Goal: Information Seeking & Learning: Learn about a topic

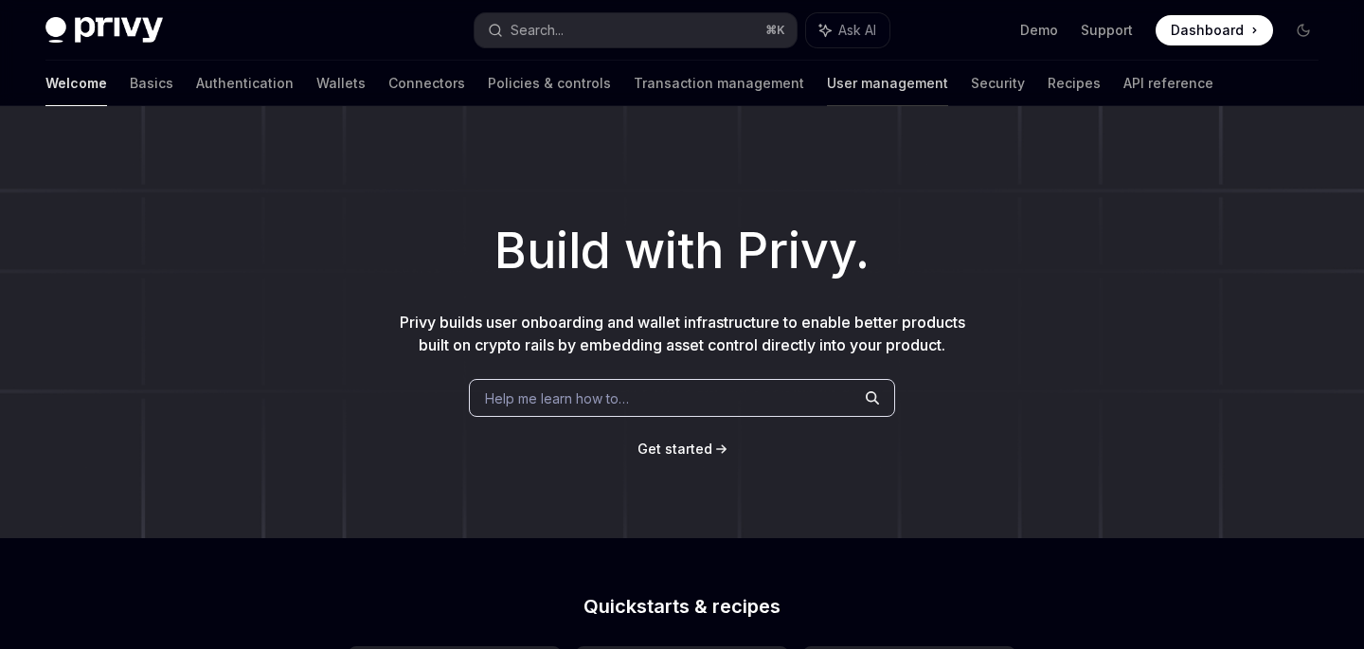
click at [827, 84] on link "User management" at bounding box center [887, 83] width 121 height 45
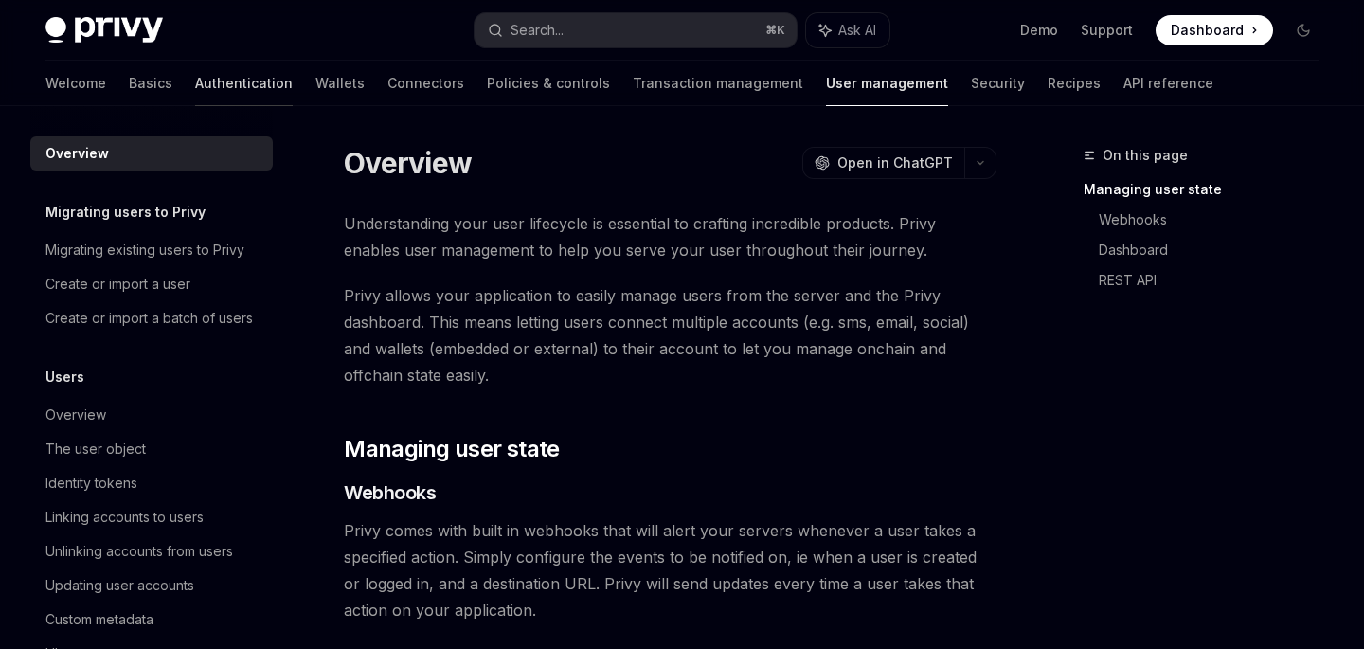
click at [195, 92] on link "Authentication" at bounding box center [244, 83] width 98 height 45
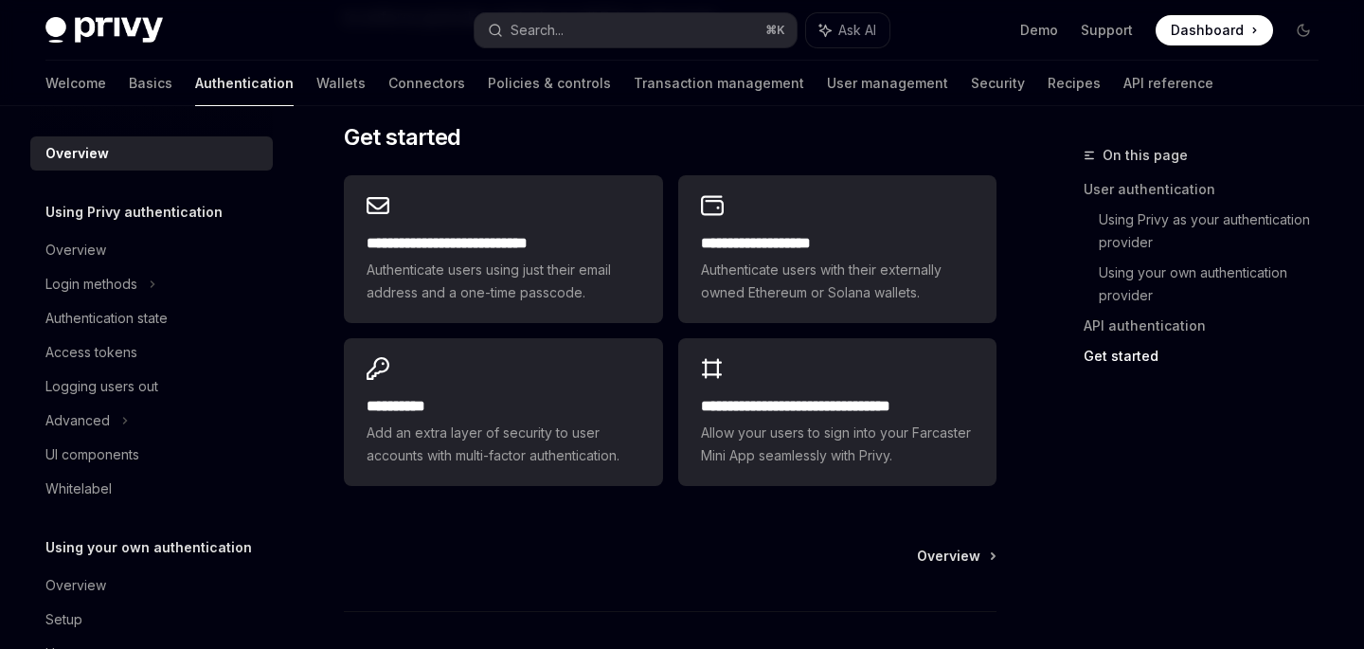
scroll to position [1586, 0]
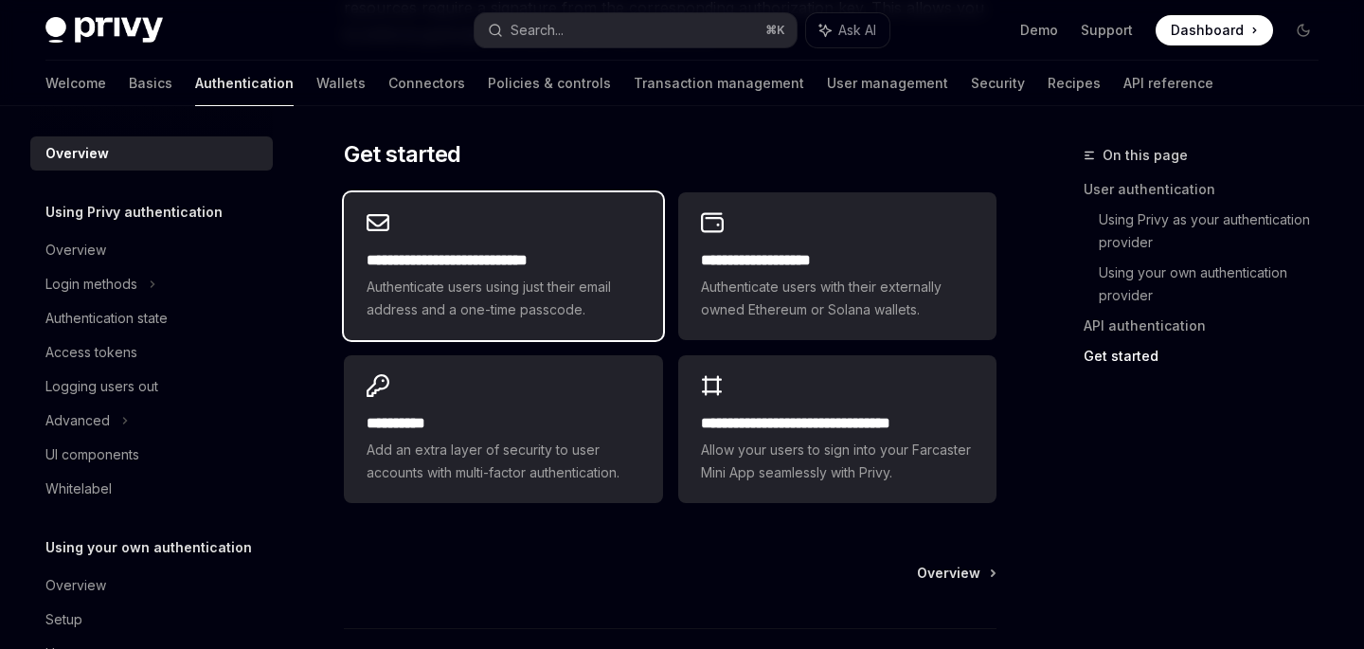
click at [486, 276] on span "Authenticate users using just their email address and a one-time passcode." at bounding box center [503, 298] width 273 height 45
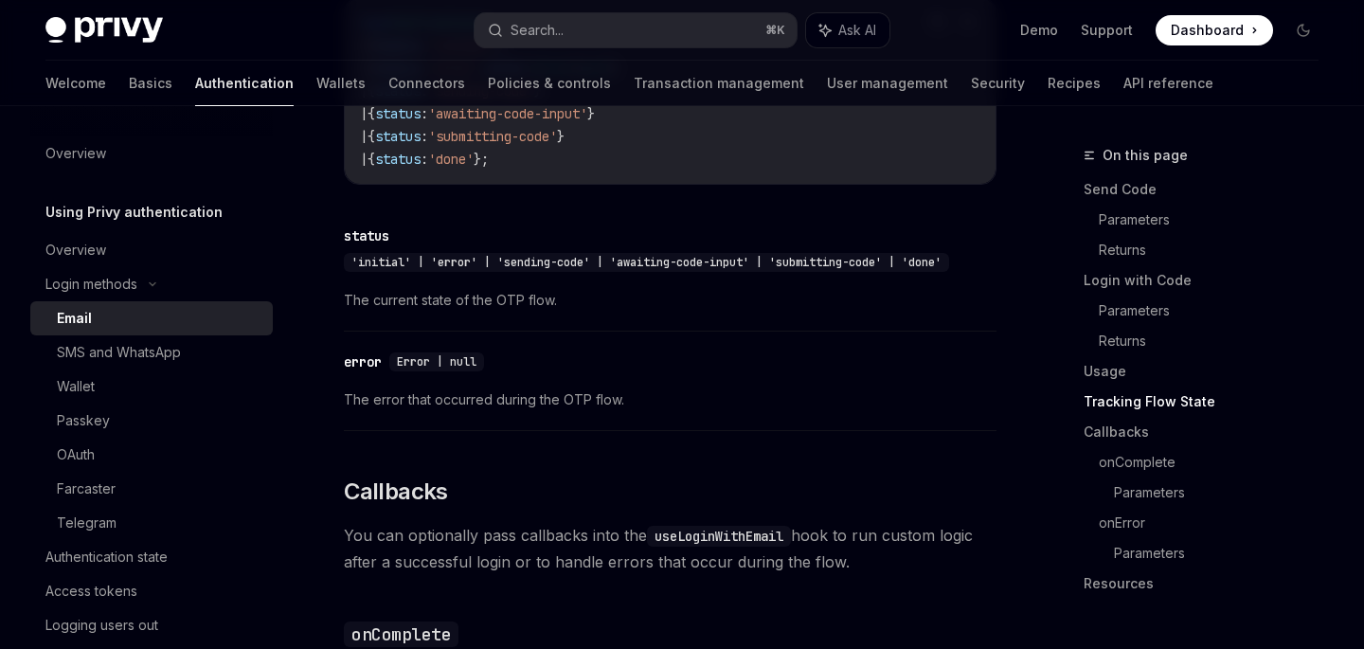
scroll to position [2381, 0]
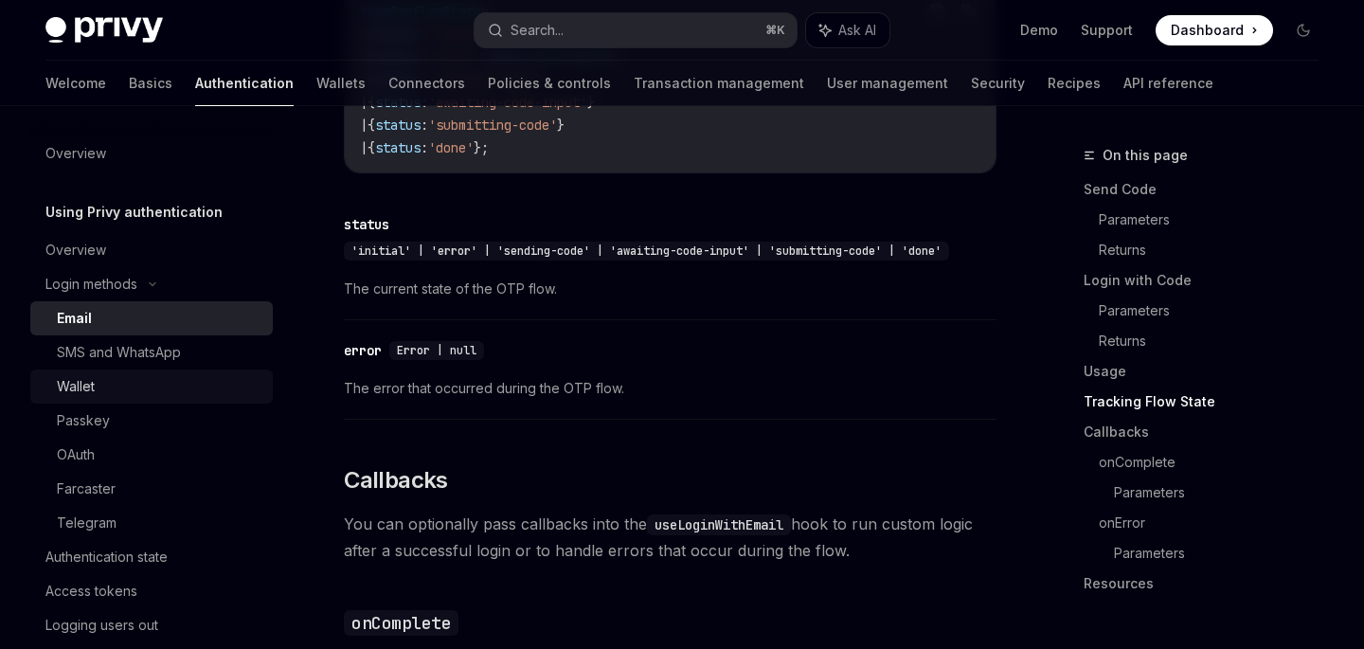
click at [146, 380] on div "Wallet" at bounding box center [159, 386] width 205 height 23
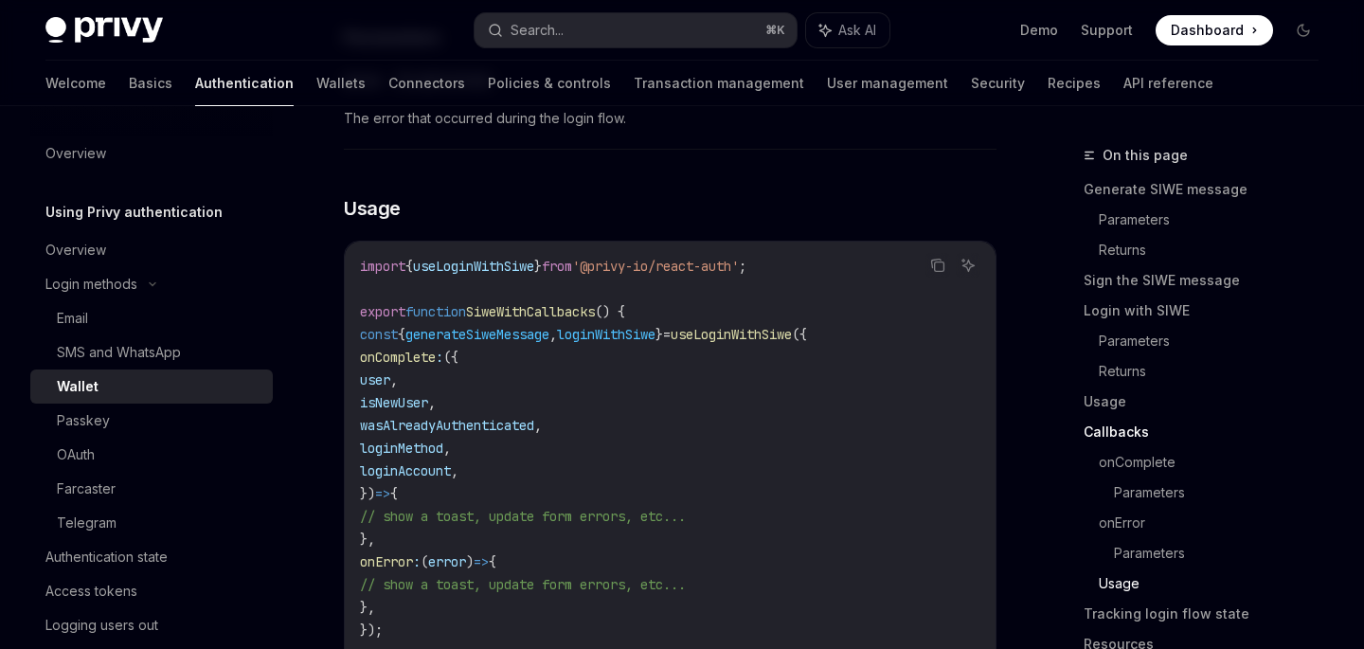
scroll to position [4143, 0]
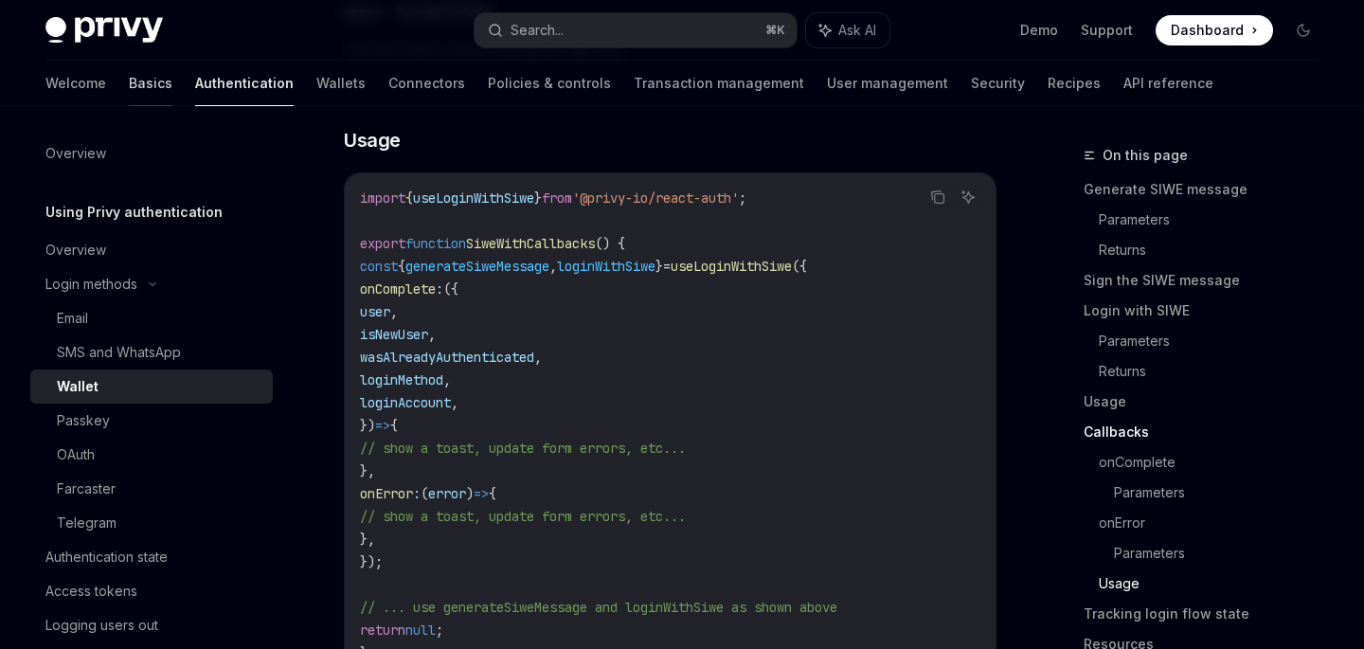
click at [129, 97] on link "Basics" at bounding box center [151, 83] width 44 height 45
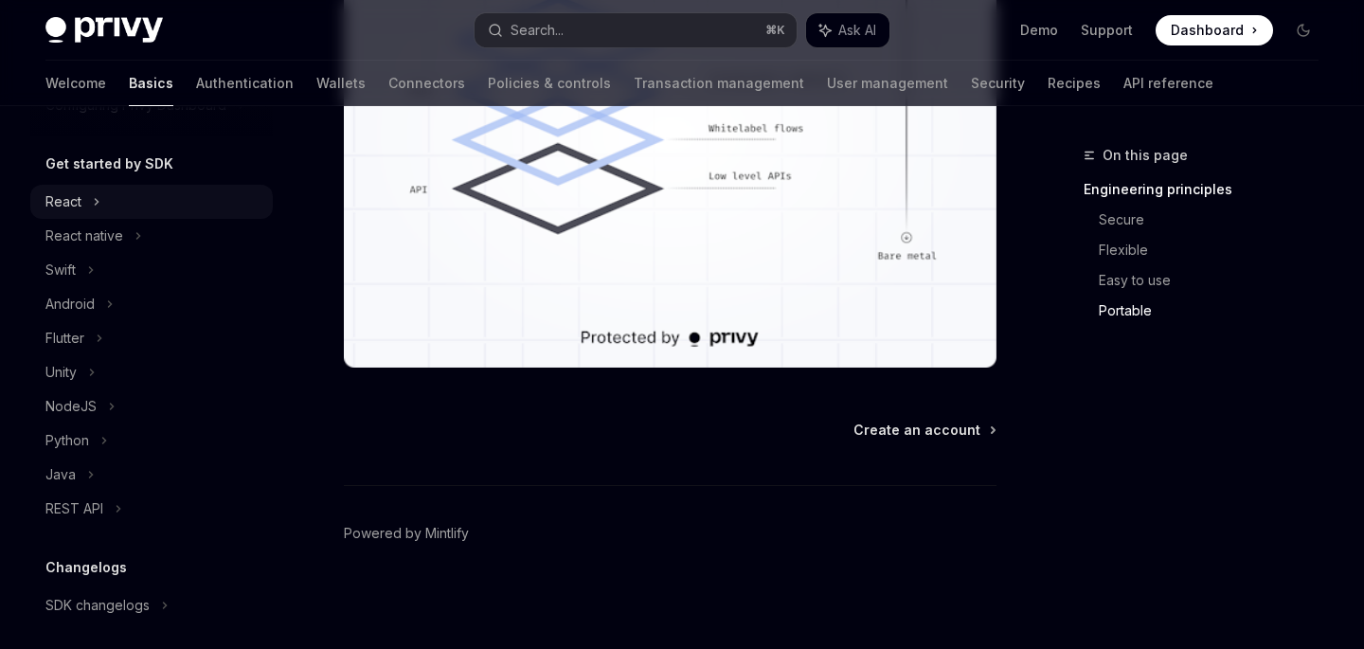
scroll to position [192, 0]
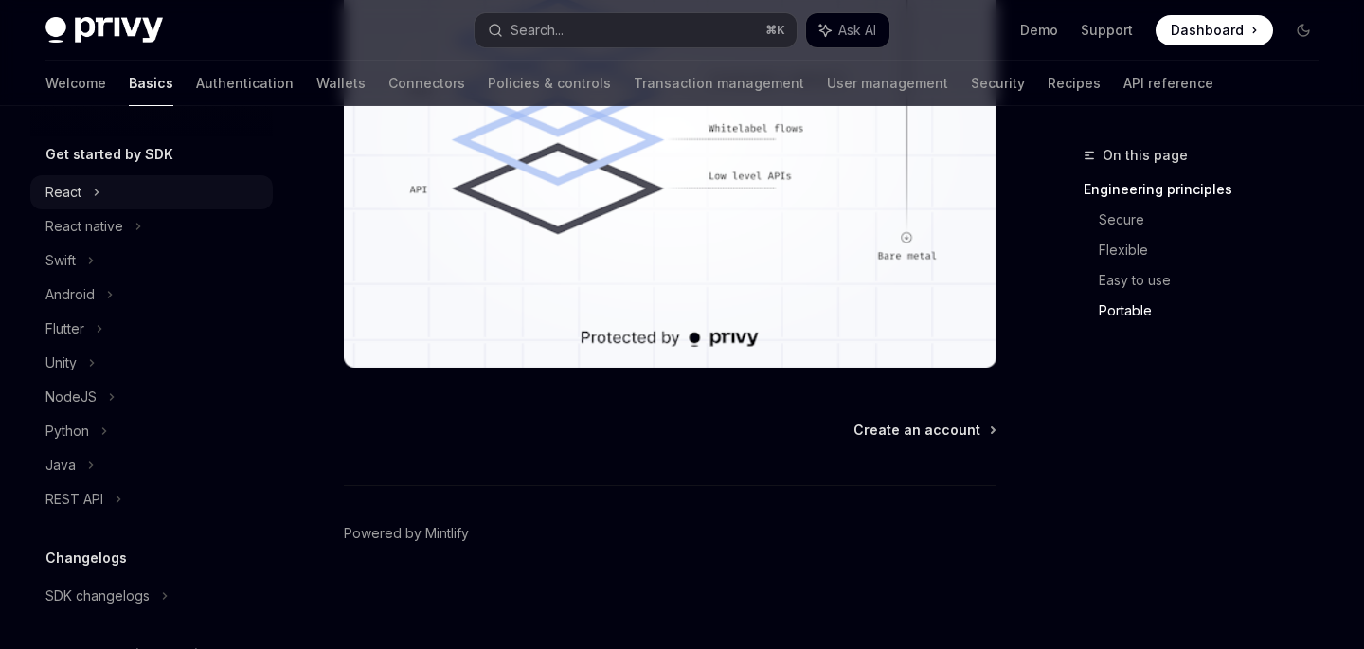
click at [81, 199] on div "React" at bounding box center [151, 192] width 242 height 34
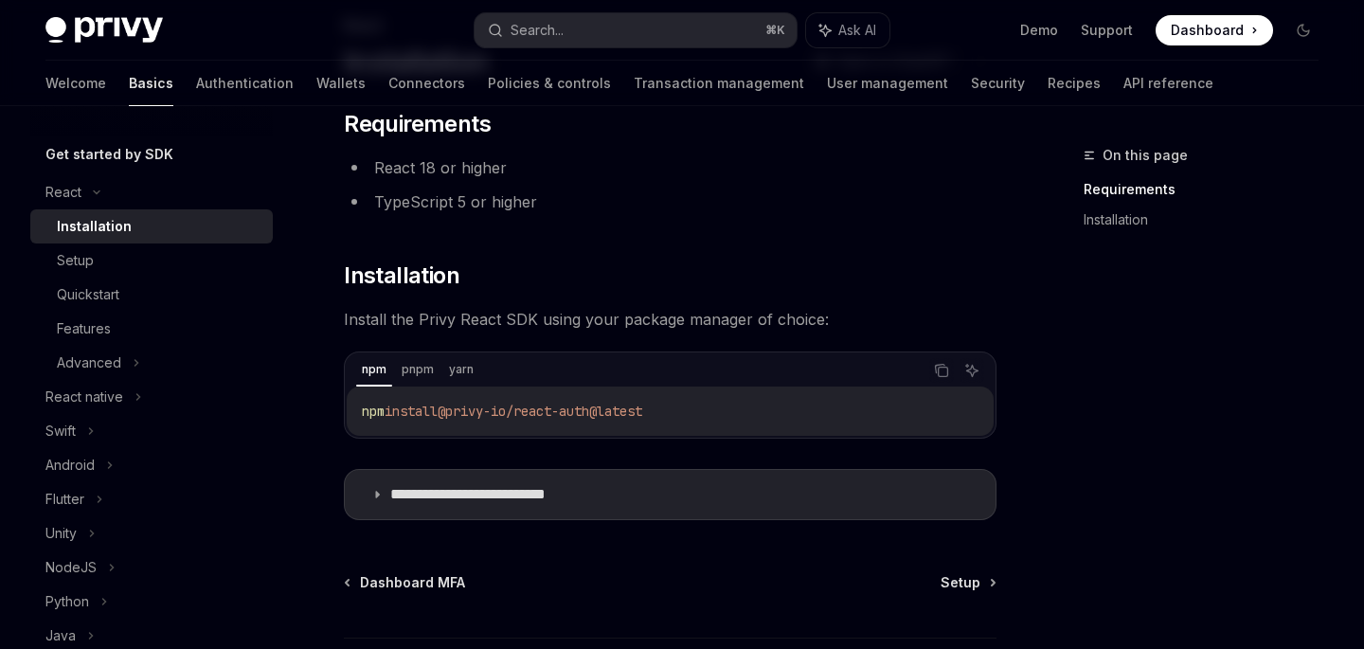
scroll to position [203, 0]
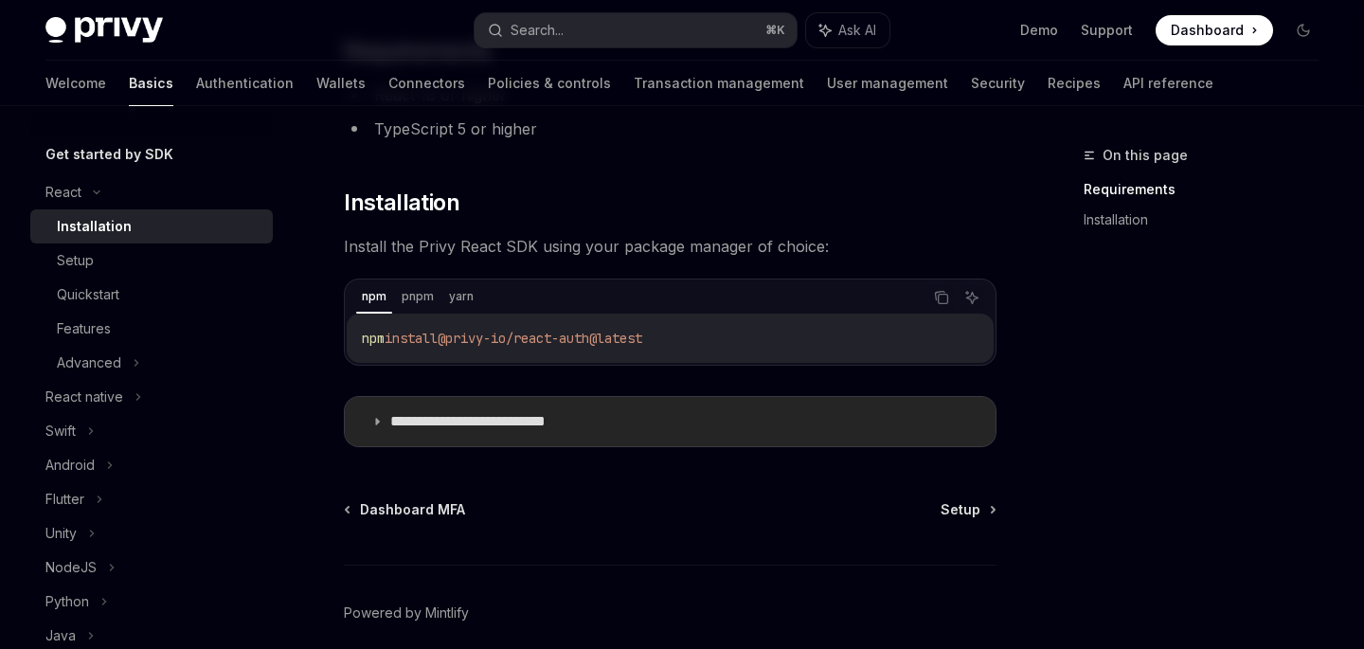
click at [365, 417] on summary "**********" at bounding box center [670, 421] width 651 height 49
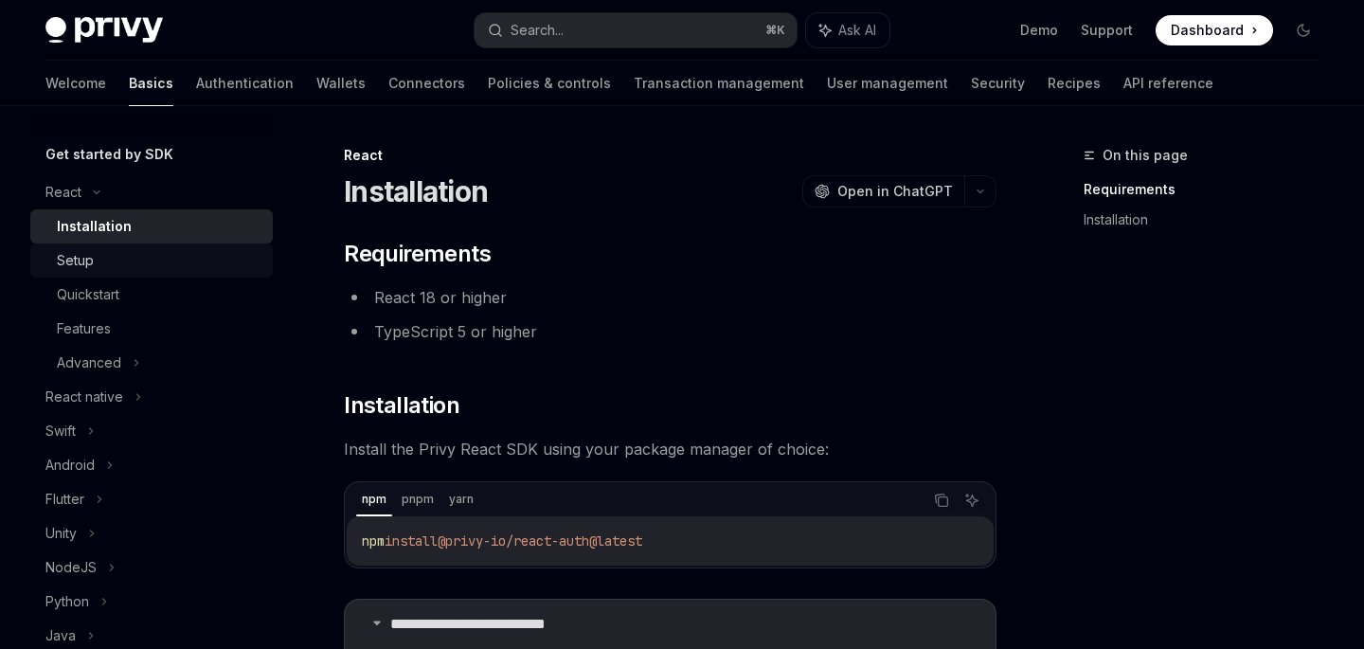
click at [90, 260] on div "Setup" at bounding box center [75, 260] width 37 height 23
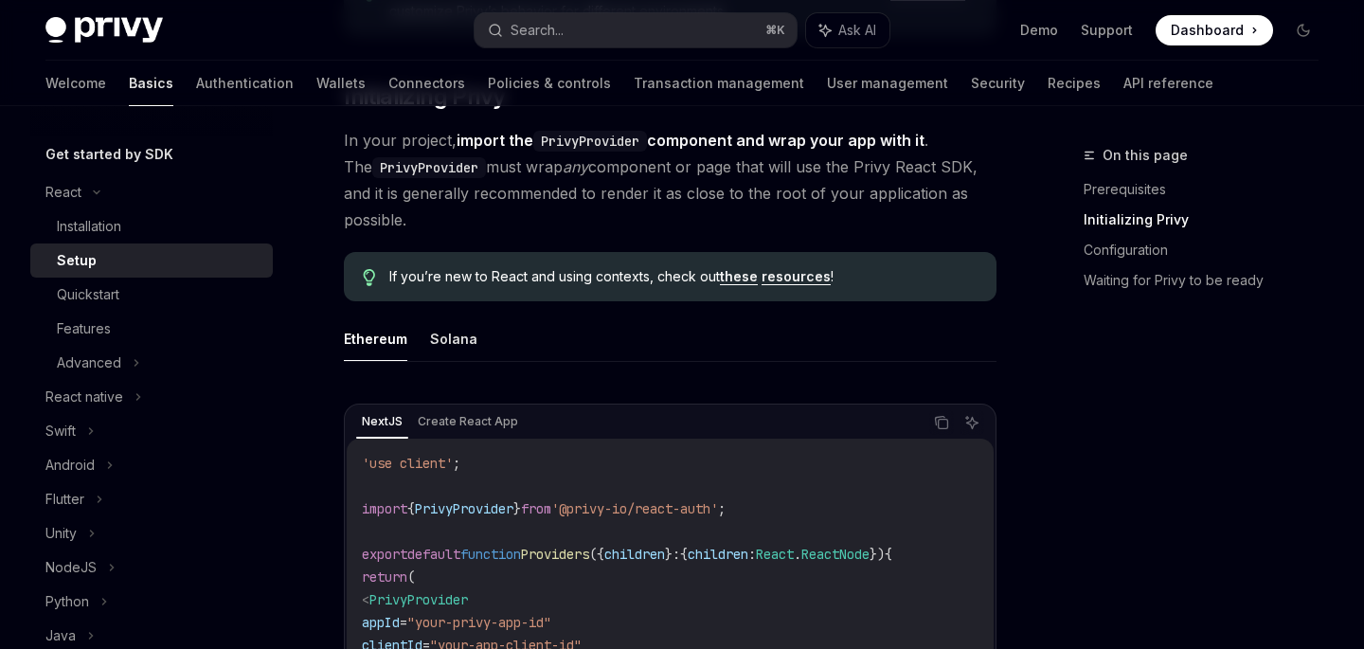
scroll to position [390, 0]
click at [459, 343] on button "Solana" at bounding box center [453, 336] width 47 height 45
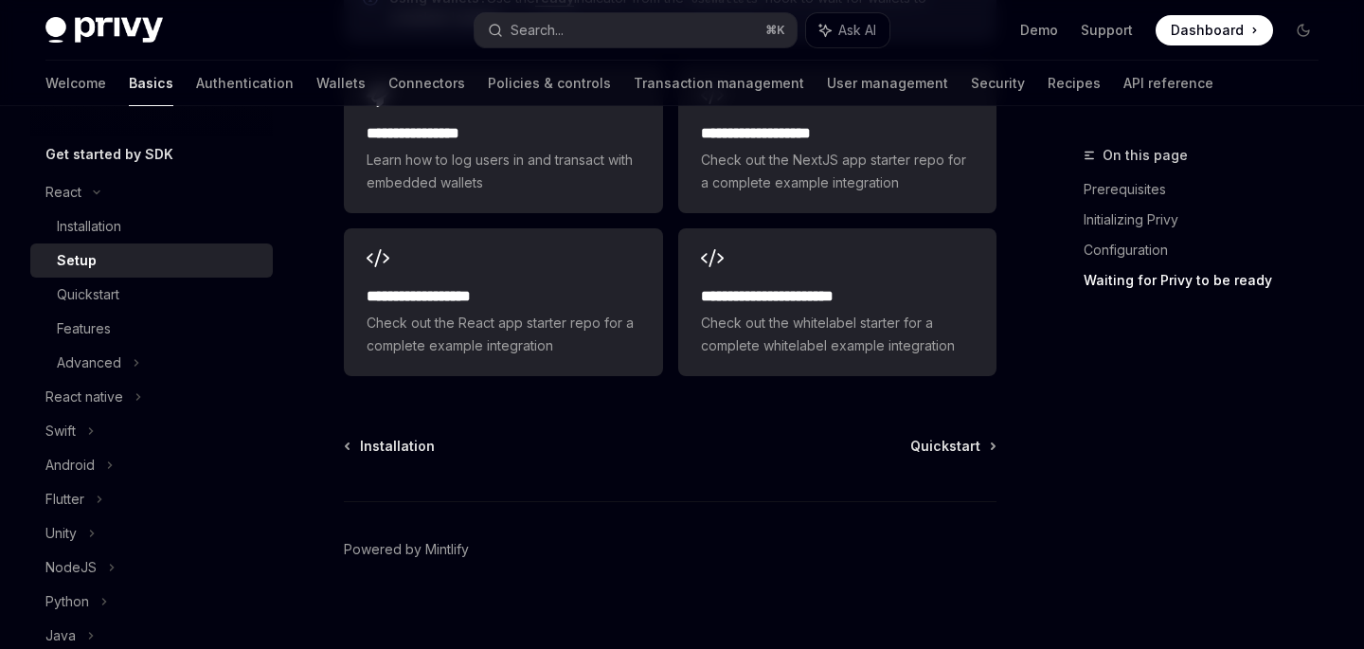
scroll to position [2748, 0]
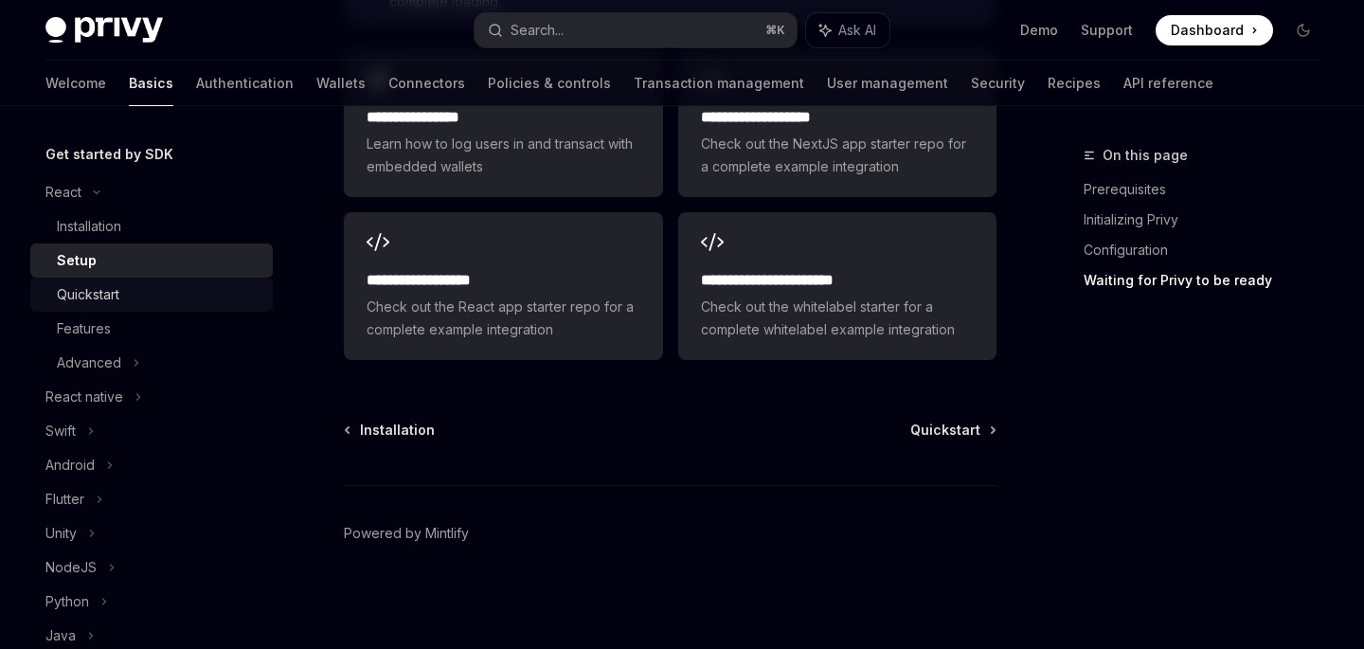
click at [139, 295] on div "Quickstart" at bounding box center [159, 294] width 205 height 23
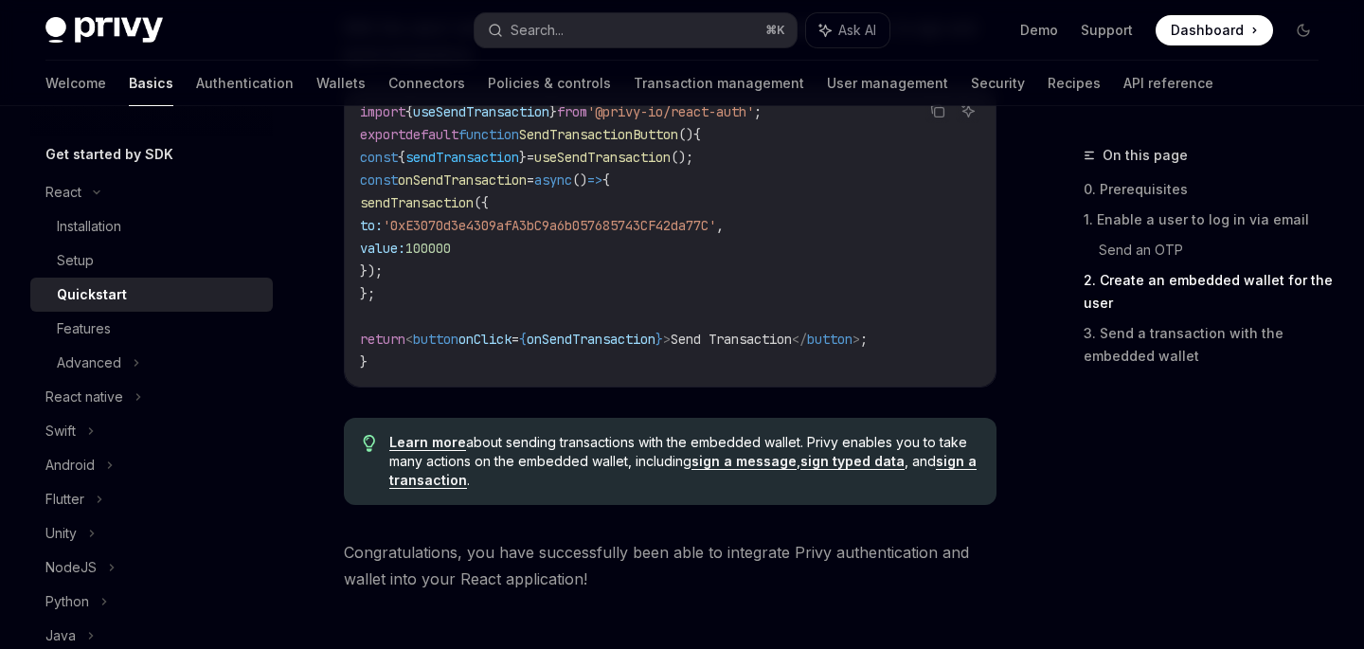
scroll to position [2099, 0]
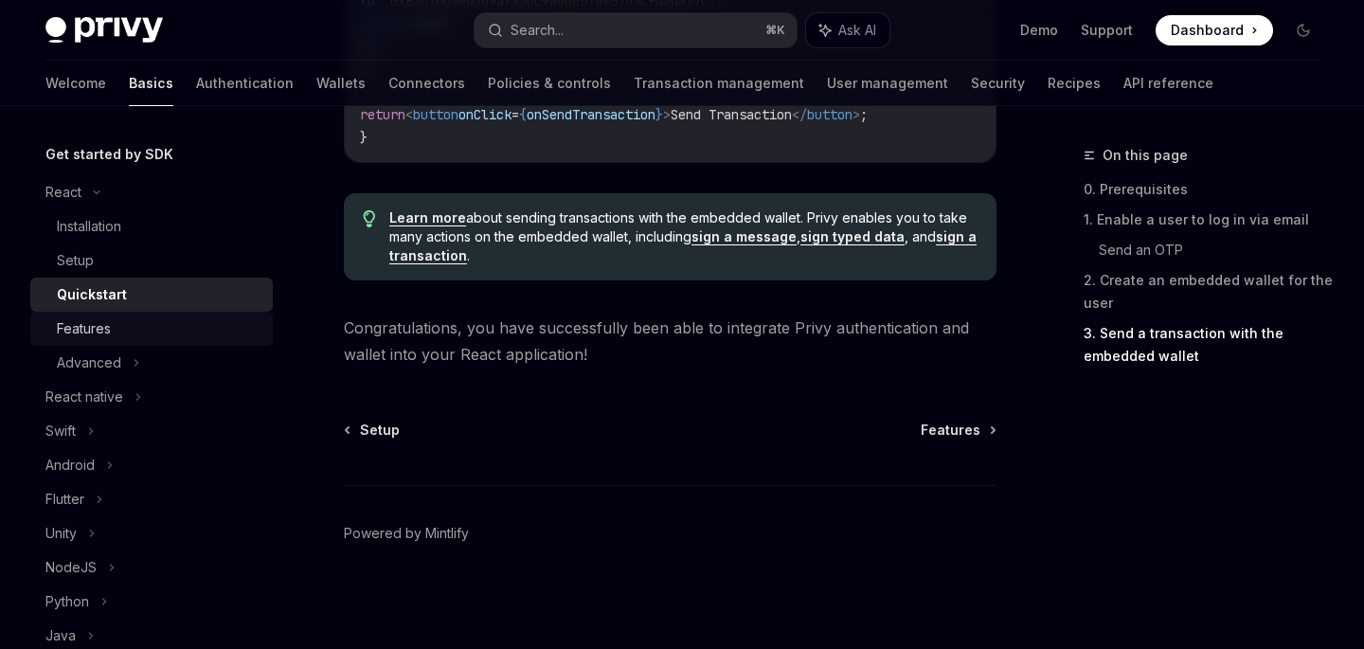
click at [101, 328] on div "Features" at bounding box center [84, 328] width 54 height 23
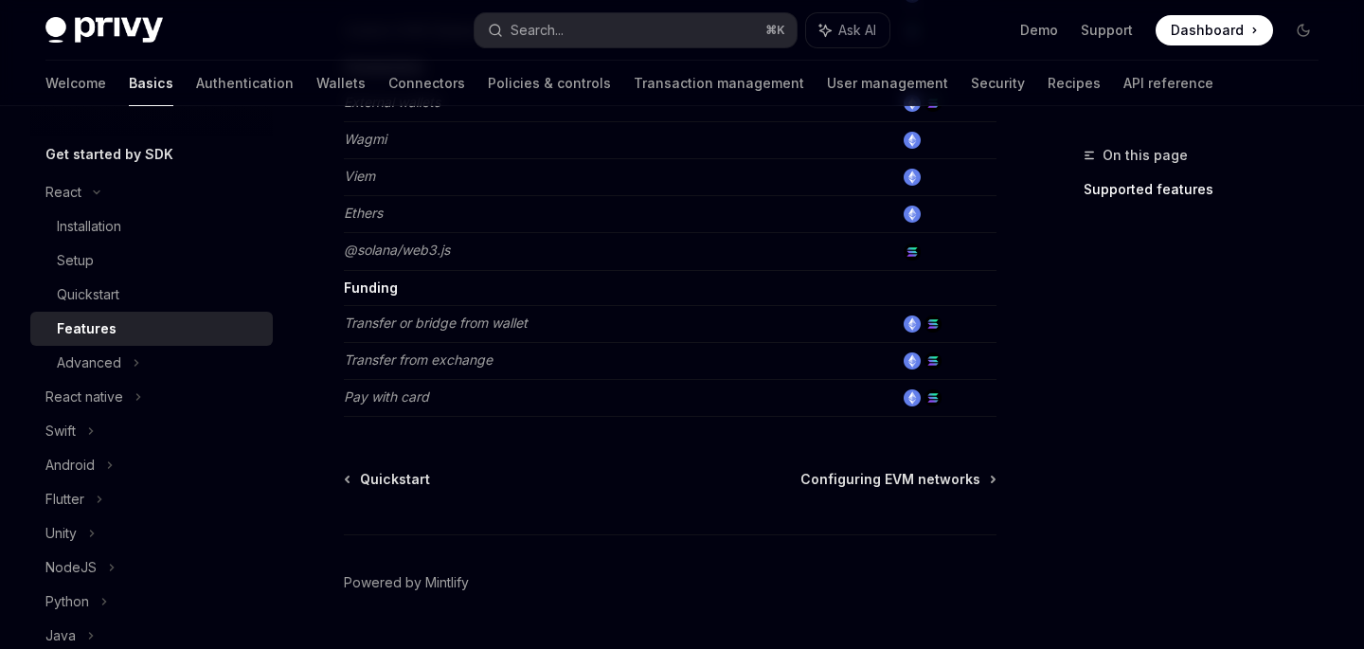
scroll to position [1367, 0]
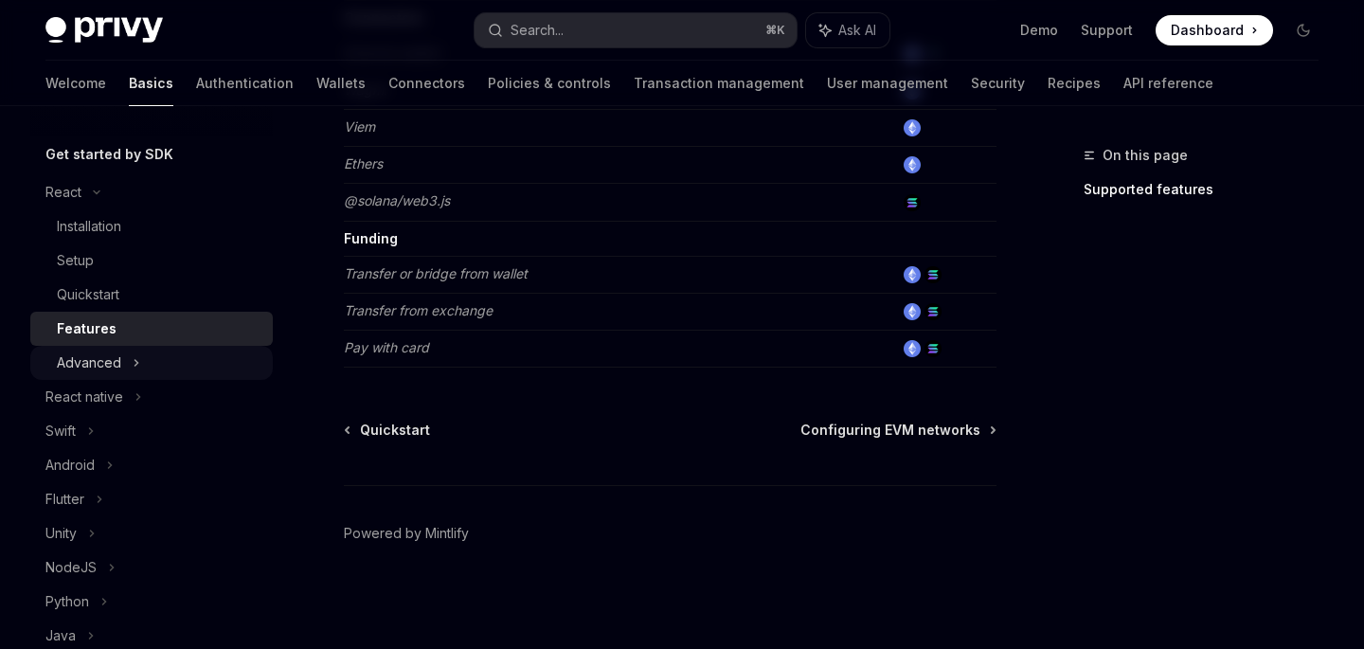
click at [116, 366] on div "Advanced" at bounding box center [89, 362] width 64 height 23
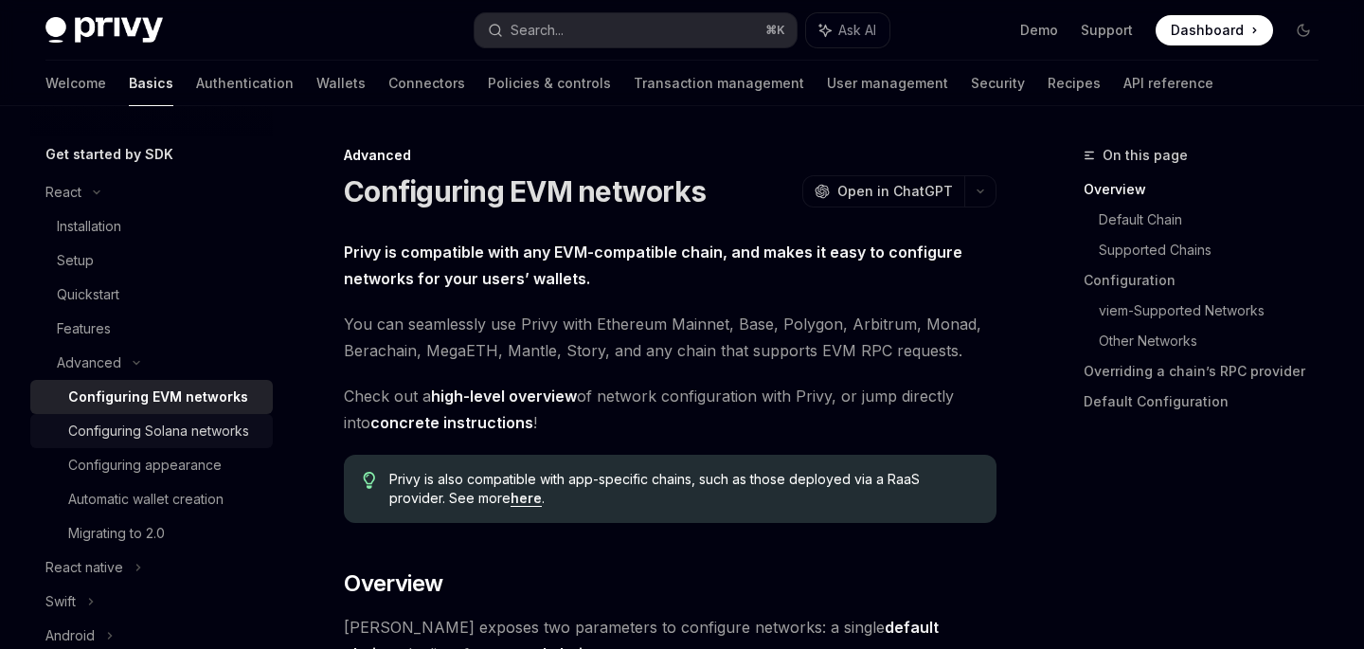
click at [190, 426] on div "Configuring Solana networks" at bounding box center [158, 431] width 181 height 23
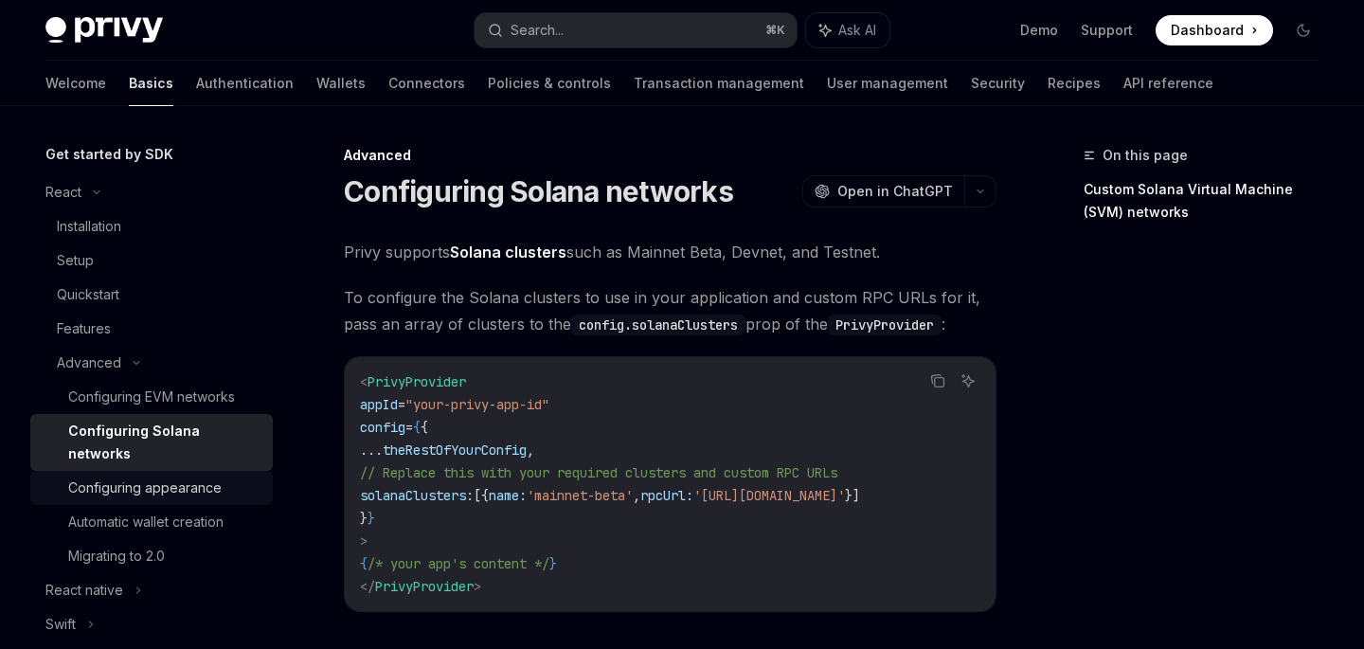
click at [211, 476] on div "Configuring appearance" at bounding box center [144, 487] width 153 height 23
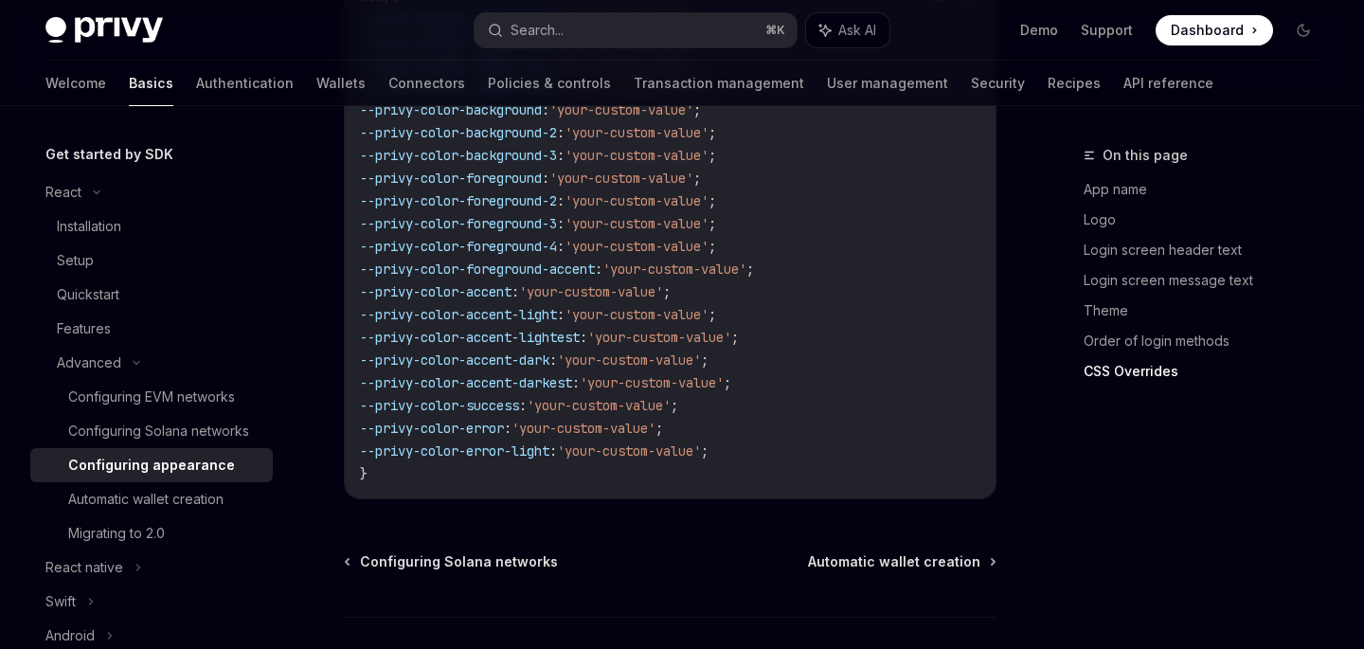
scroll to position [5098, 0]
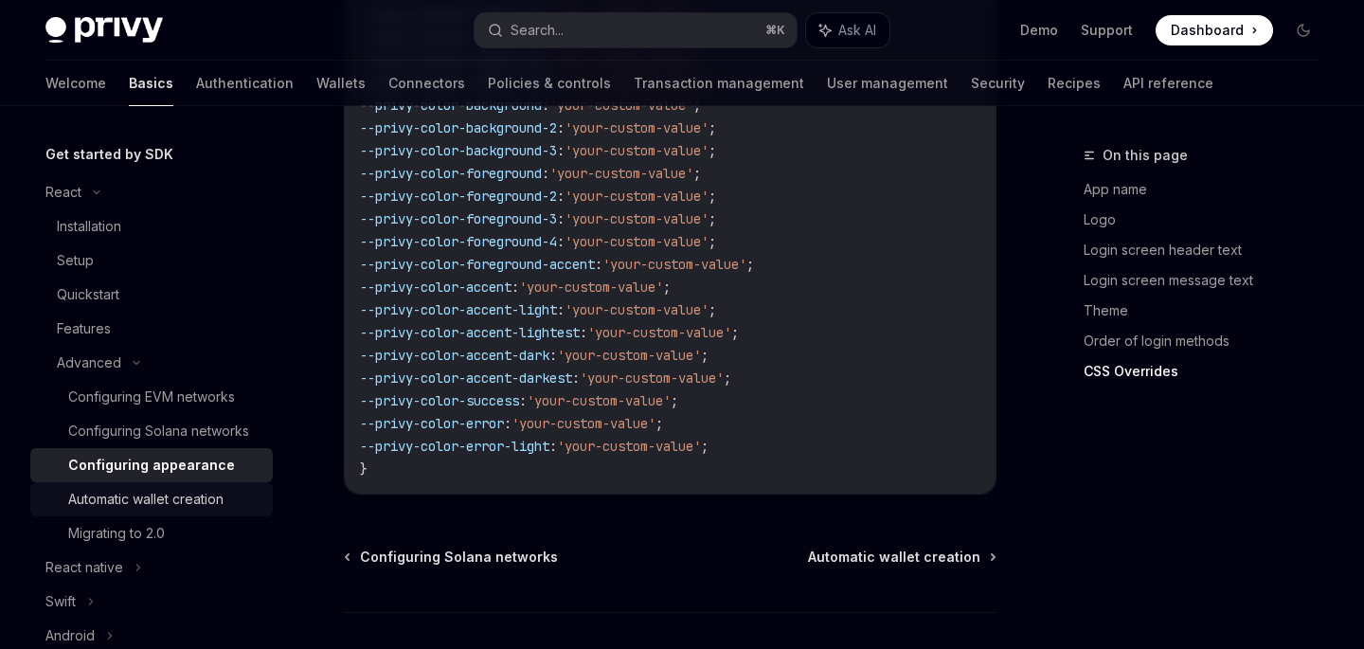
click at [194, 494] on div "Automatic wallet creation" at bounding box center [145, 499] width 155 height 23
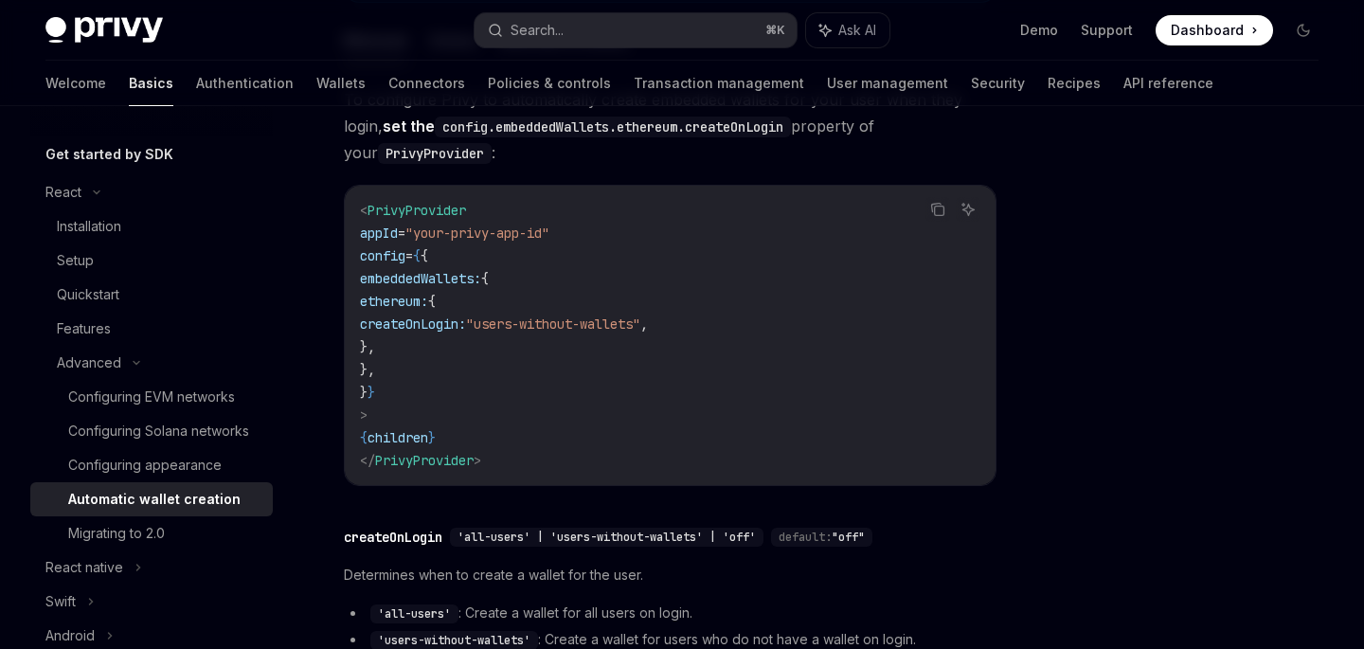
scroll to position [646, 0]
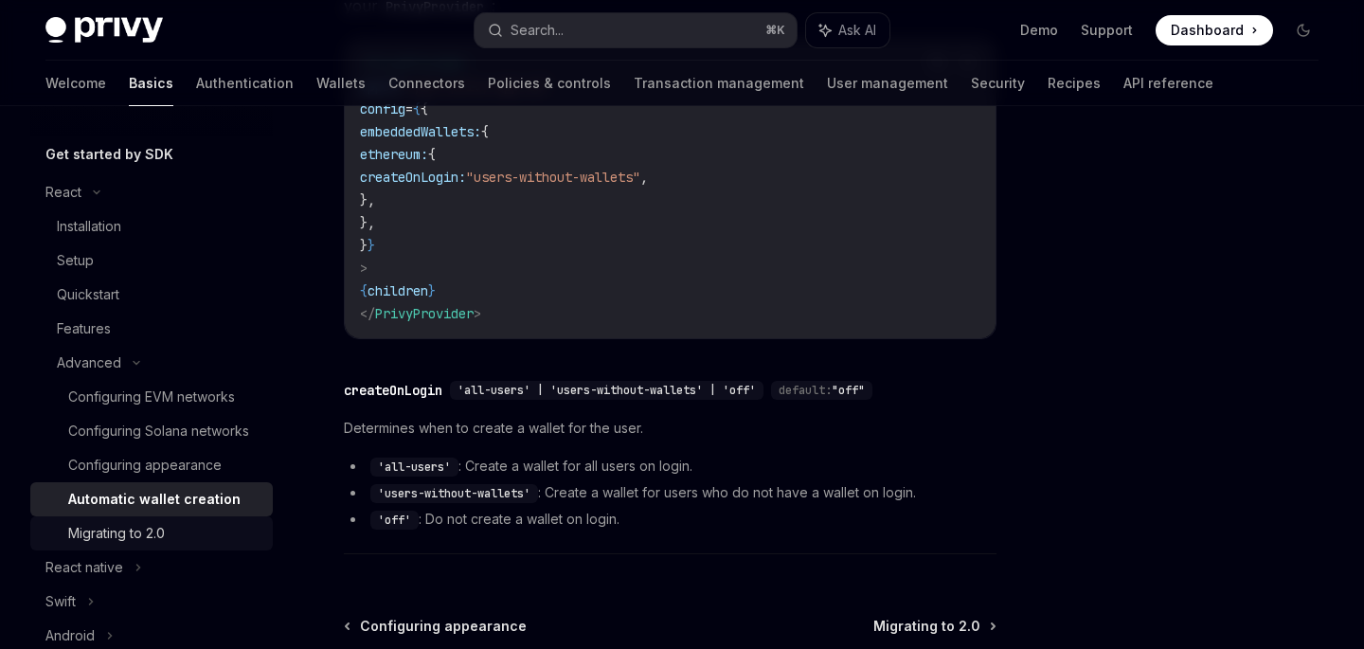
click at [140, 532] on div "Migrating to 2.0" at bounding box center [116, 533] width 97 height 23
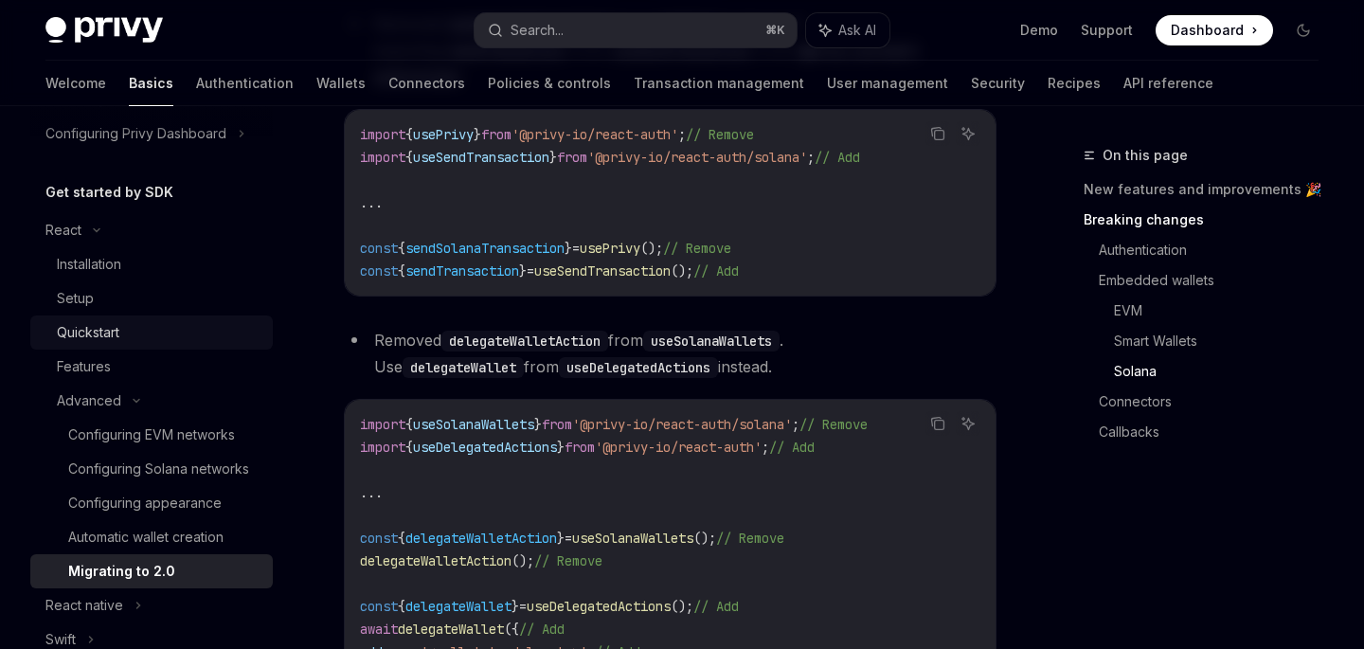
scroll to position [157, 0]
click at [115, 372] on div "Features" at bounding box center [159, 363] width 205 height 23
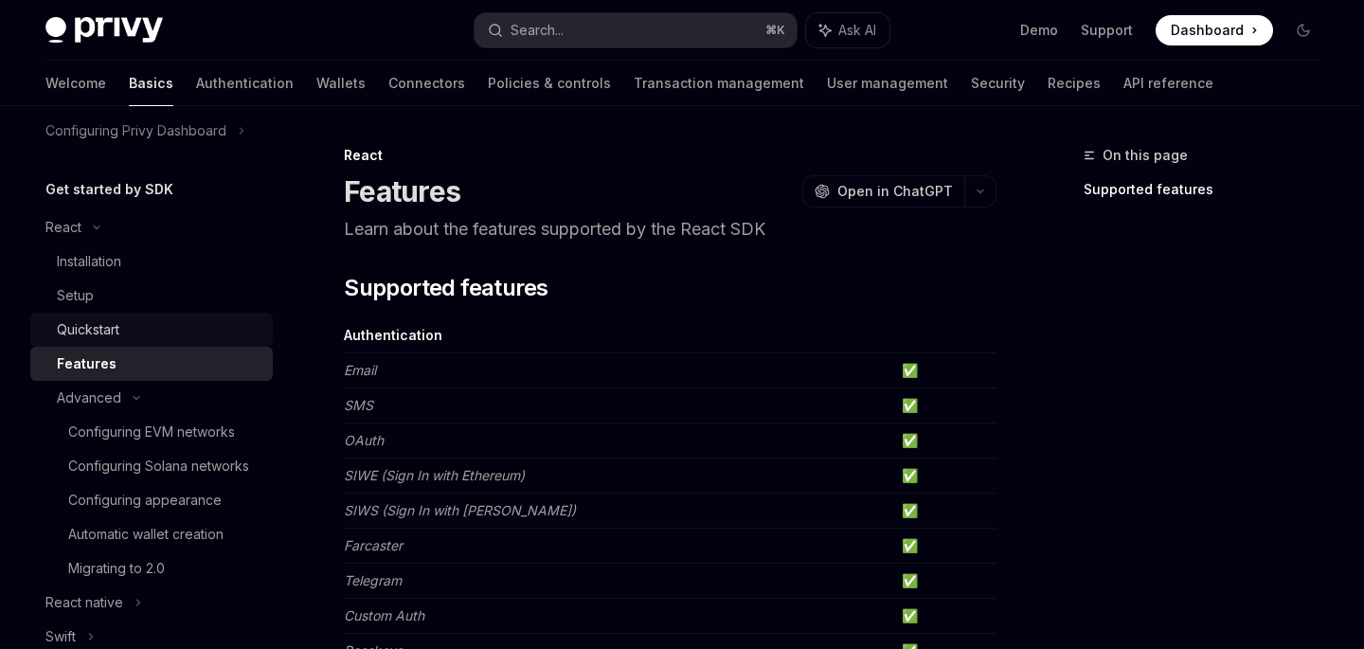
click at [114, 337] on div "Quickstart" at bounding box center [88, 329] width 63 height 23
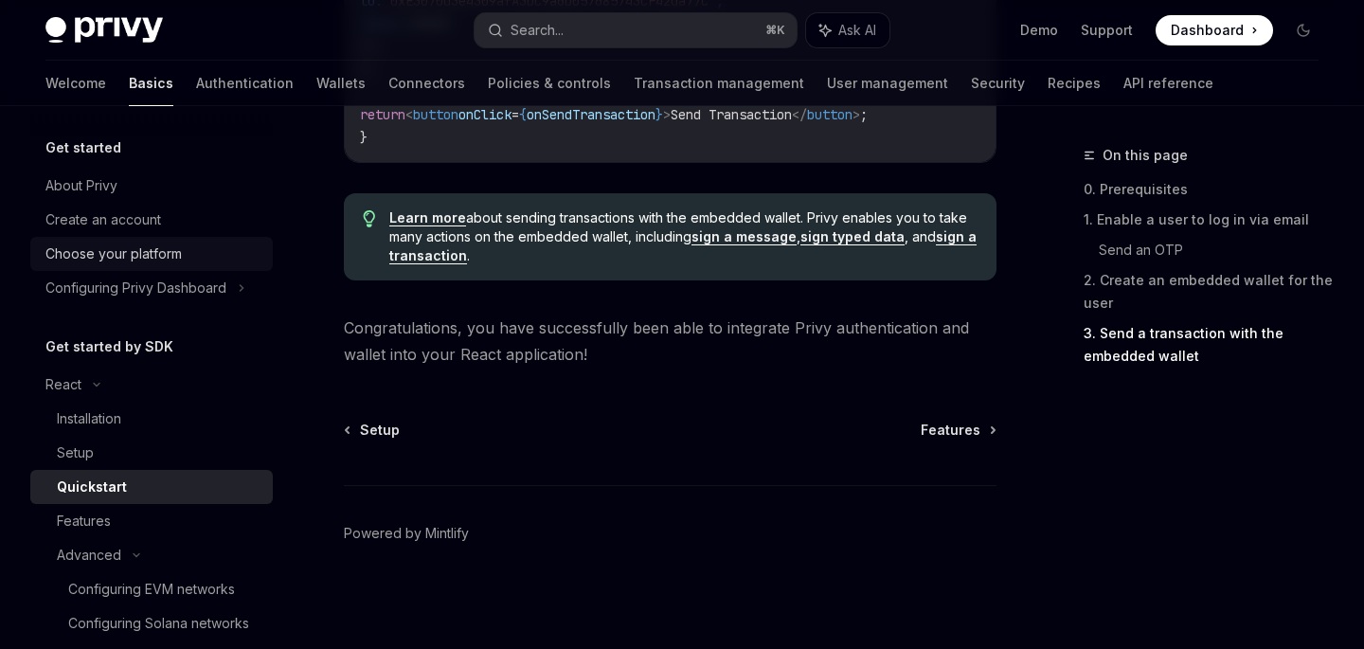
click at [151, 249] on div "Choose your platform" at bounding box center [113, 253] width 136 height 23
type textarea "*"
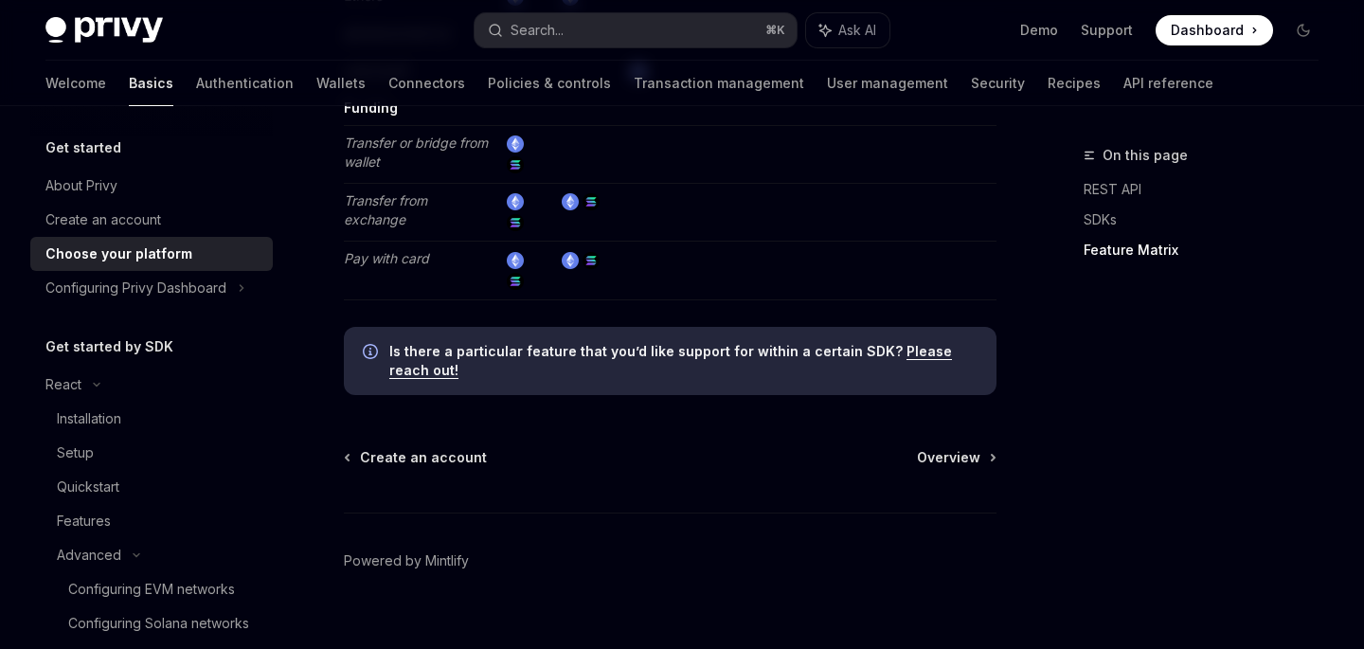
scroll to position [3748, 0]
click at [1205, 35] on span "Dashboard" at bounding box center [1207, 30] width 73 height 19
click at [1035, 34] on link "Demo" at bounding box center [1039, 30] width 38 height 19
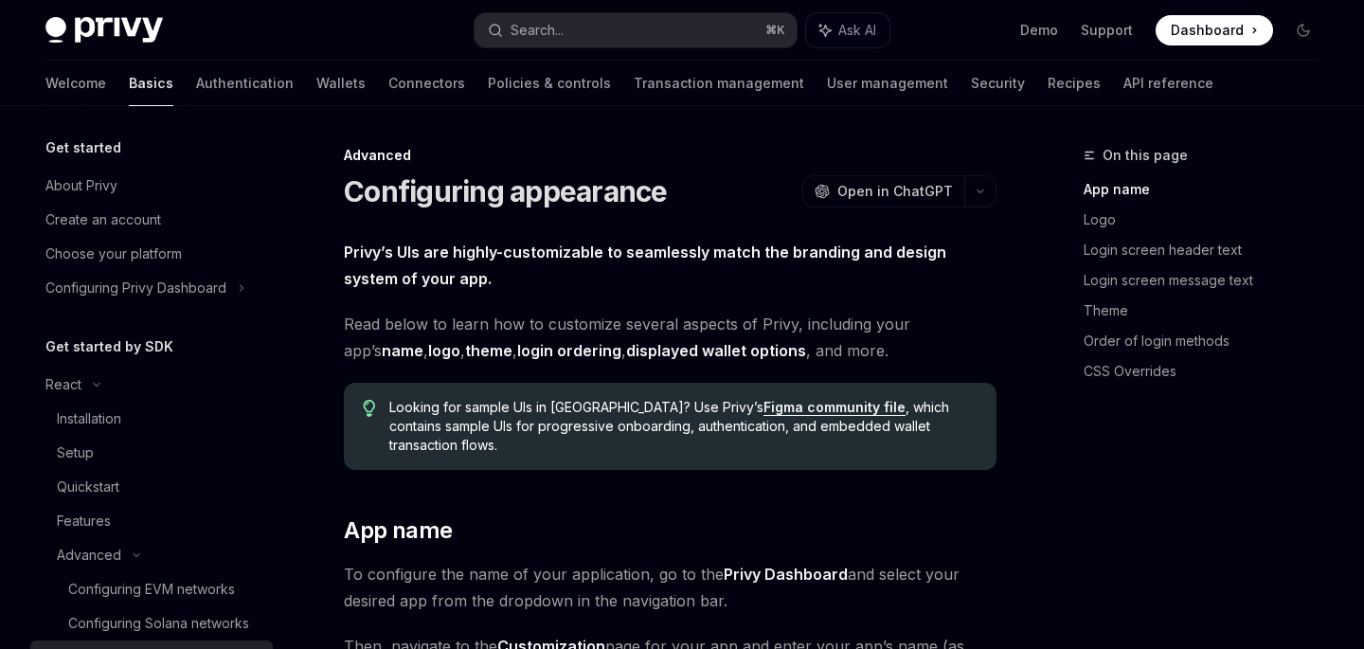
scroll to position [279, 0]
